Goal: Check status: Check status

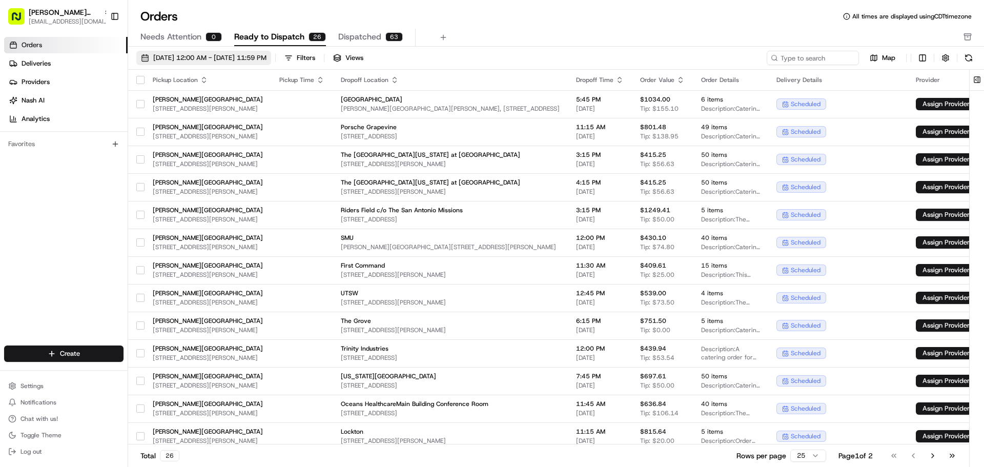
click at [266, 58] on span "[DATE] 12:00 AM - [DATE] 11:59 PM" at bounding box center [209, 57] width 113 height 9
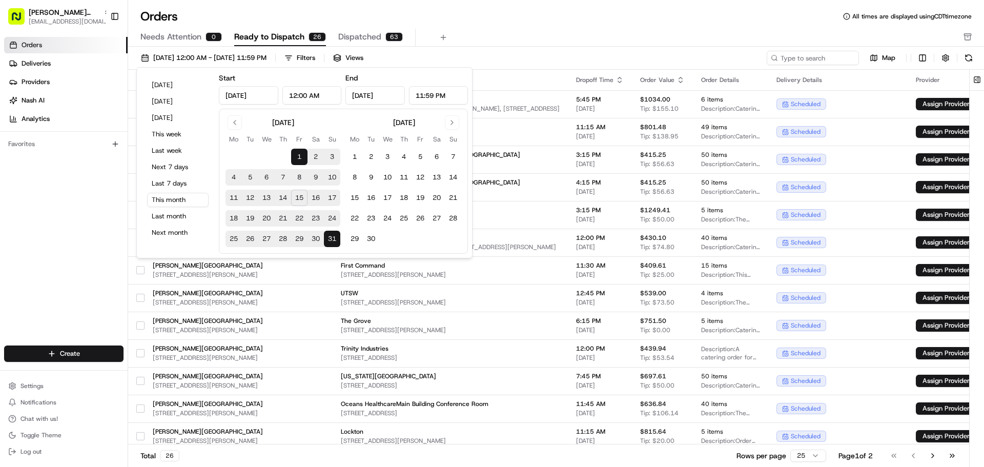
click at [301, 200] on button "15" at bounding box center [299, 198] width 16 height 16
type input "[DATE]"
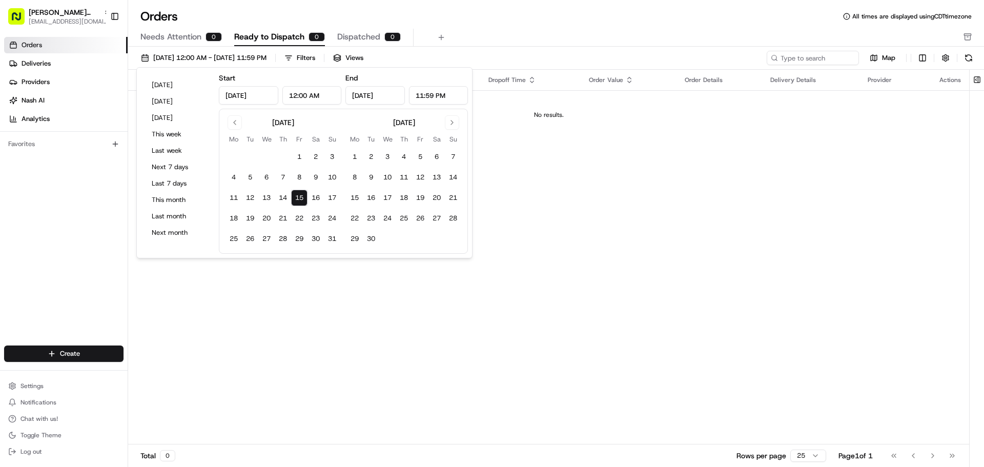
click at [480, 37] on div "Needs Attention 0 Ready to Dispatch 0 Dispatched 0" at bounding box center [548, 37] width 817 height 17
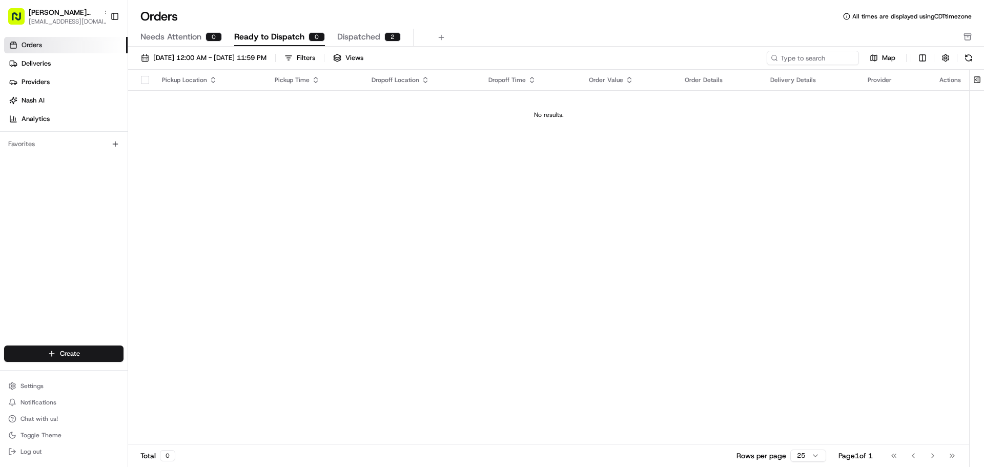
click at [365, 39] on span "Dispatched" at bounding box center [358, 37] width 43 height 12
